Goal: Navigation & Orientation: Go to known website

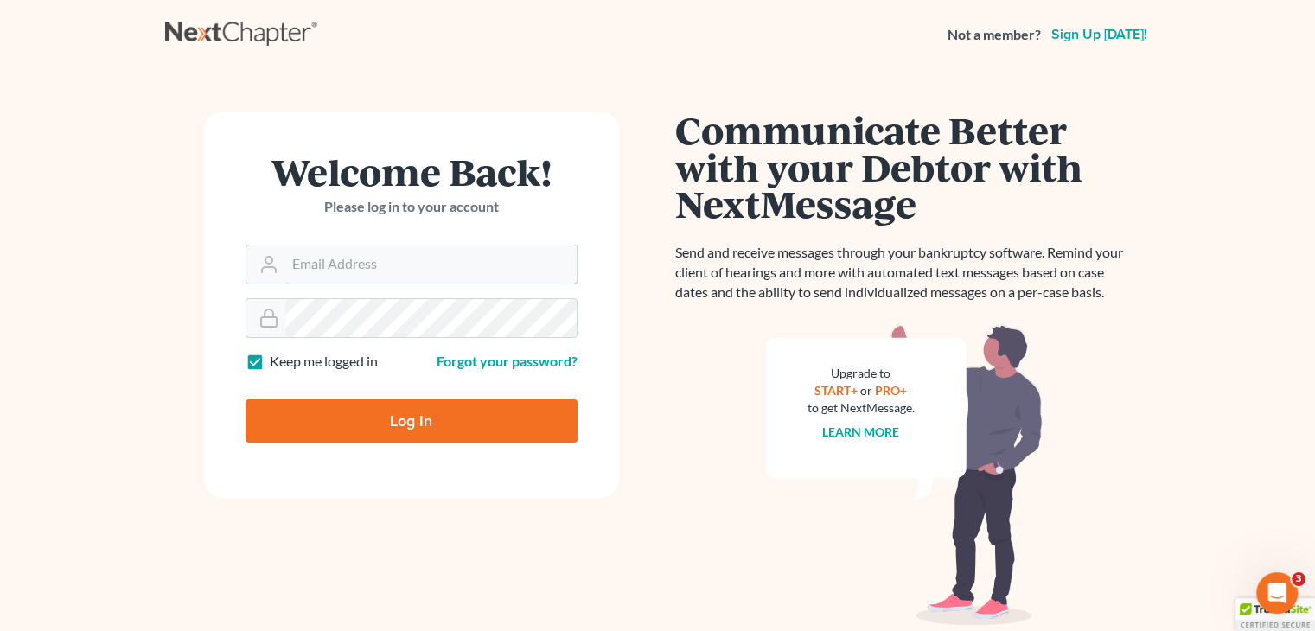
type input "david@Dlawbk.com"
click at [385, 433] on input "Log In" at bounding box center [412, 420] width 332 height 43
type input "Thinking..."
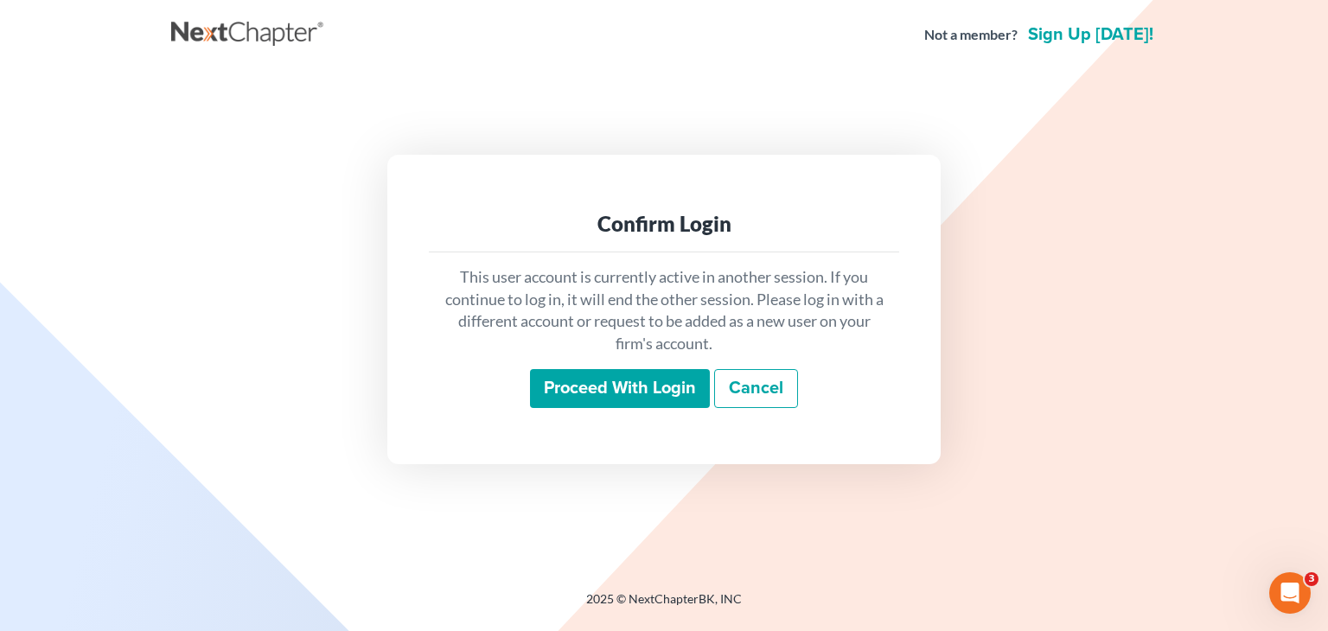
click at [584, 385] on input "Proceed with login" at bounding box center [620, 389] width 180 height 40
